Goal: Go to known website: Access a specific website the user already knows

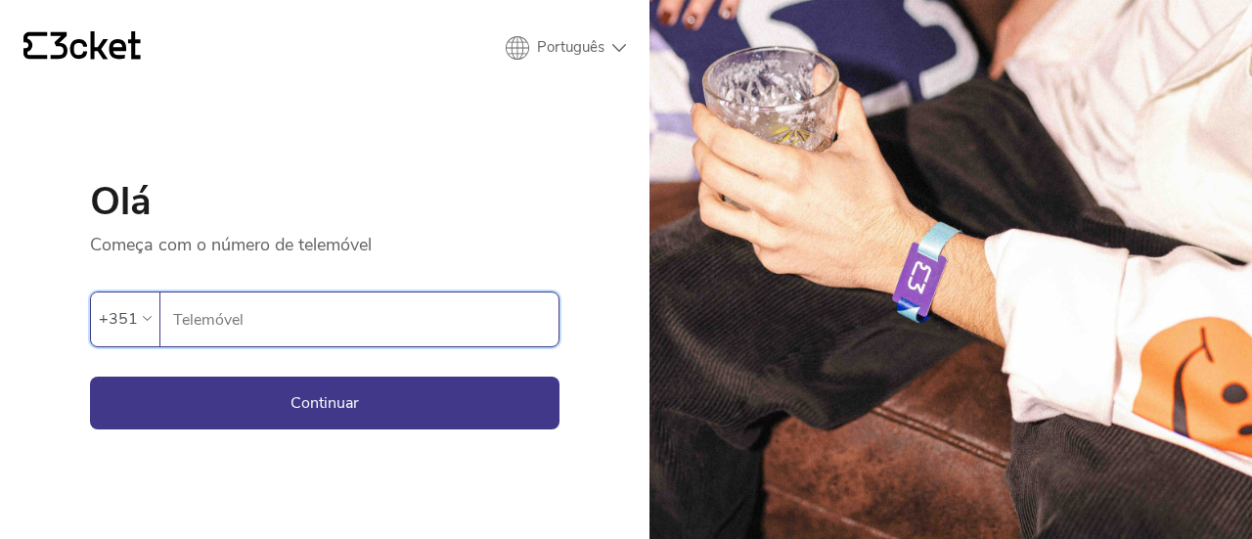
click at [281, 321] on input "Telemóvel" at bounding box center [365, 320] width 386 height 54
type input "961722045"
click at [315, 394] on button "Continuar" at bounding box center [325, 403] width 470 height 53
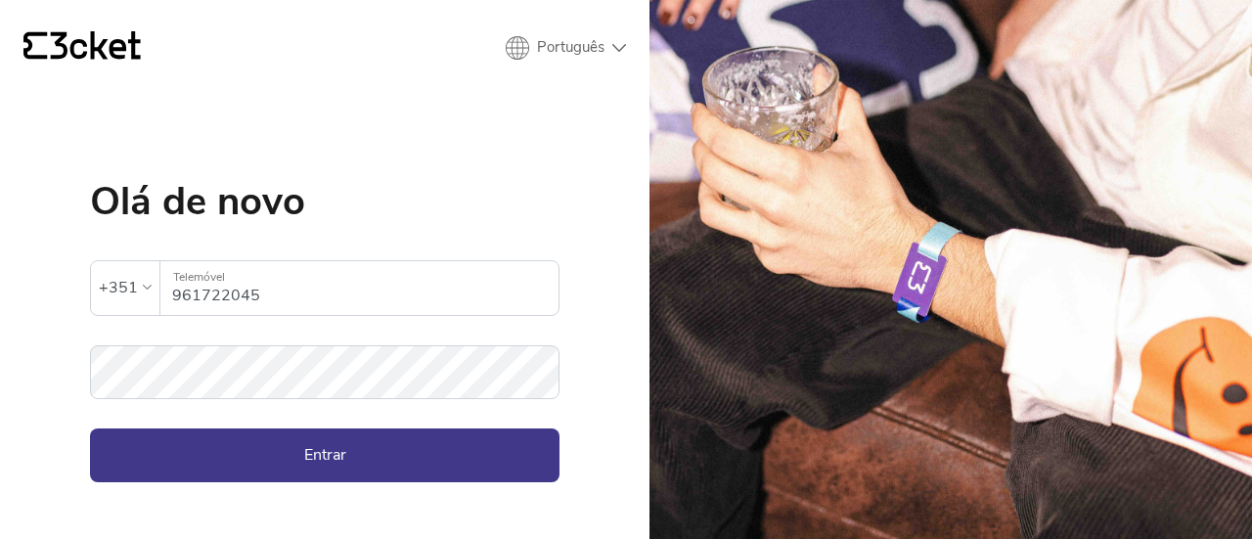
click at [311, 471] on button "Entrar" at bounding box center [325, 455] width 470 height 53
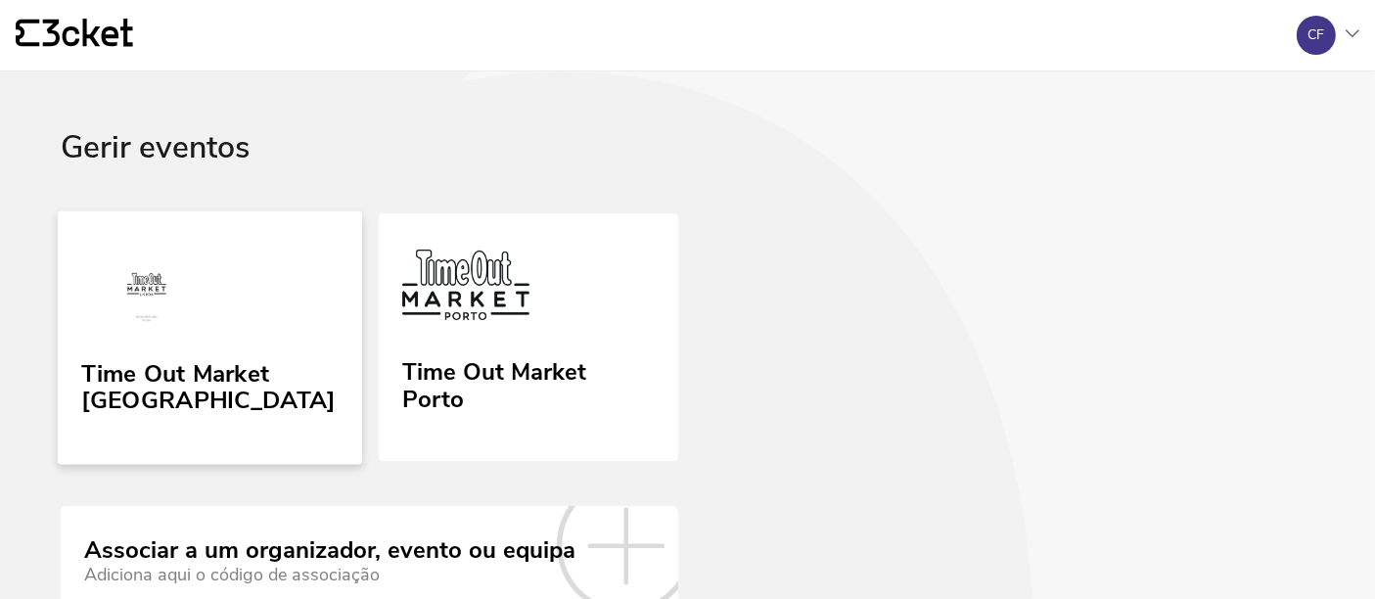
click at [198, 340] on link "Time Out Market Lisboa" at bounding box center [210, 336] width 304 height 253
